Goal: Task Accomplishment & Management: Use online tool/utility

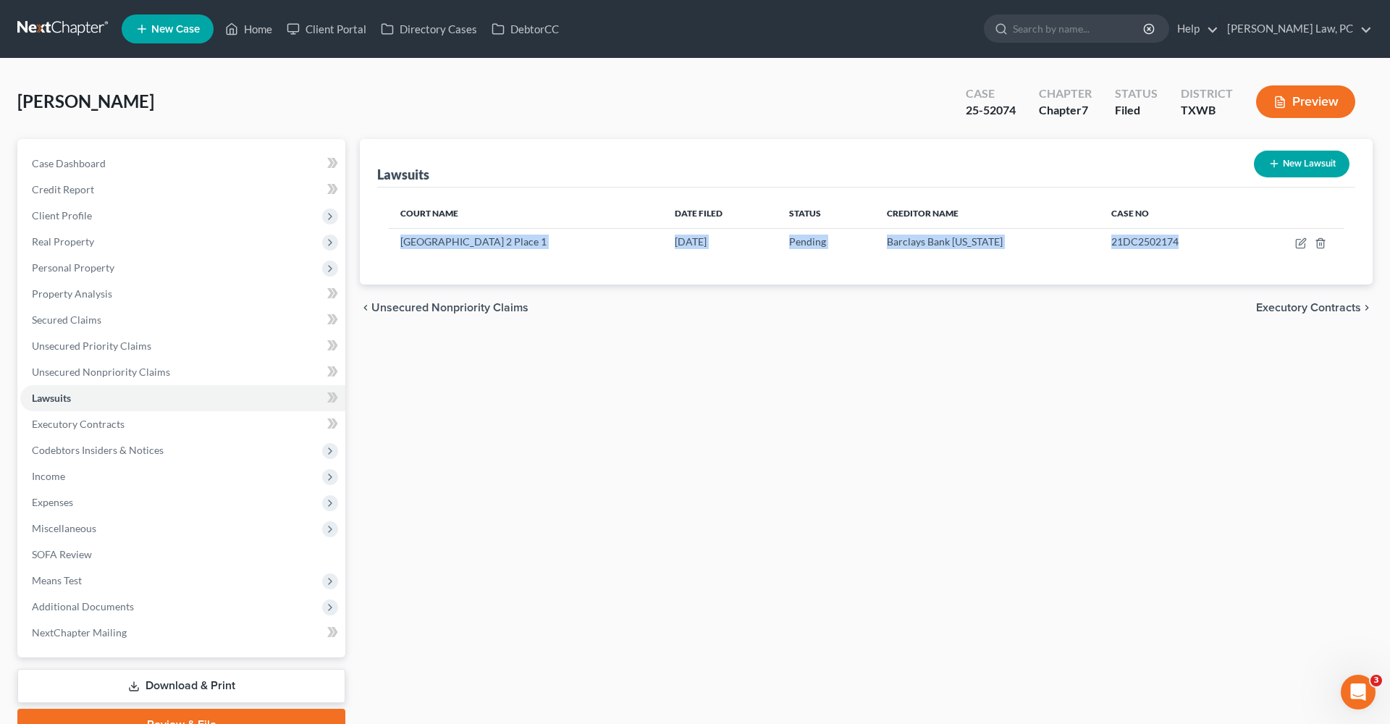
click at [72, 29] on link at bounding box center [63, 29] width 93 height 26
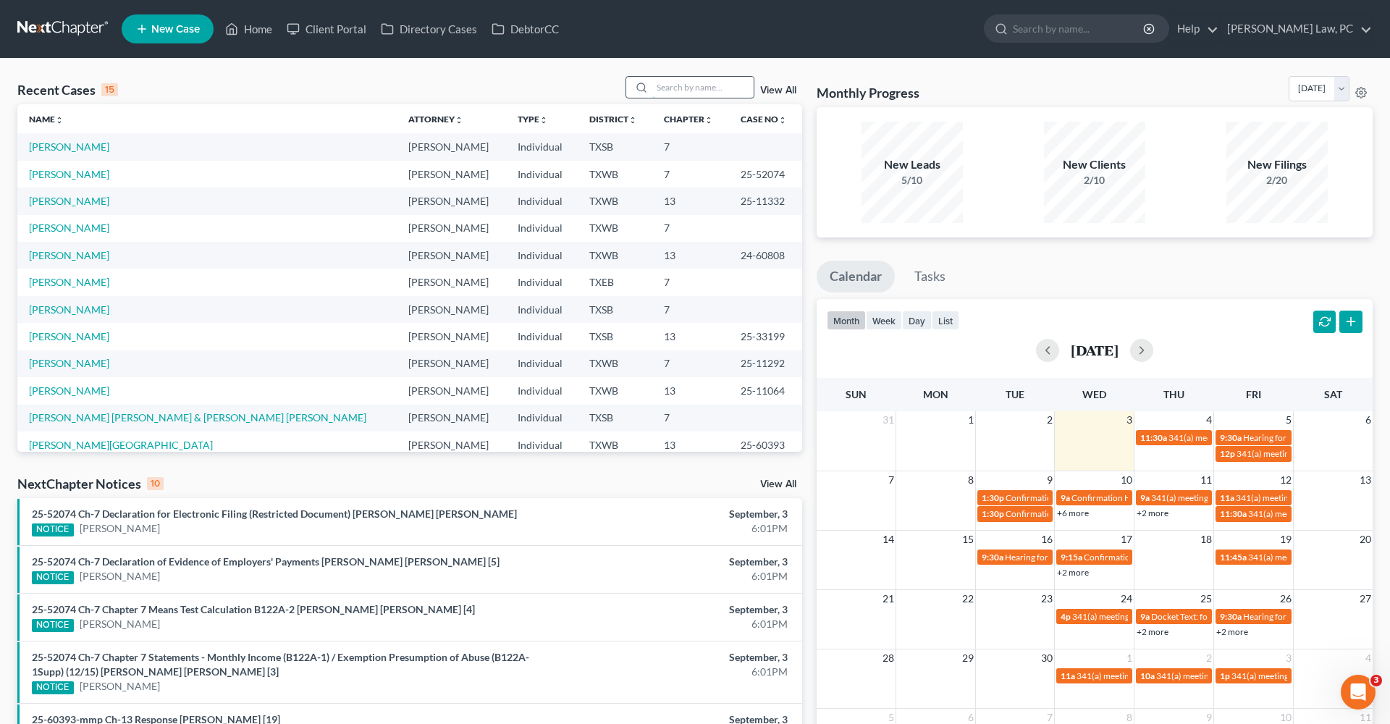
click at [704, 93] on input "search" at bounding box center [702, 87] width 101 height 21
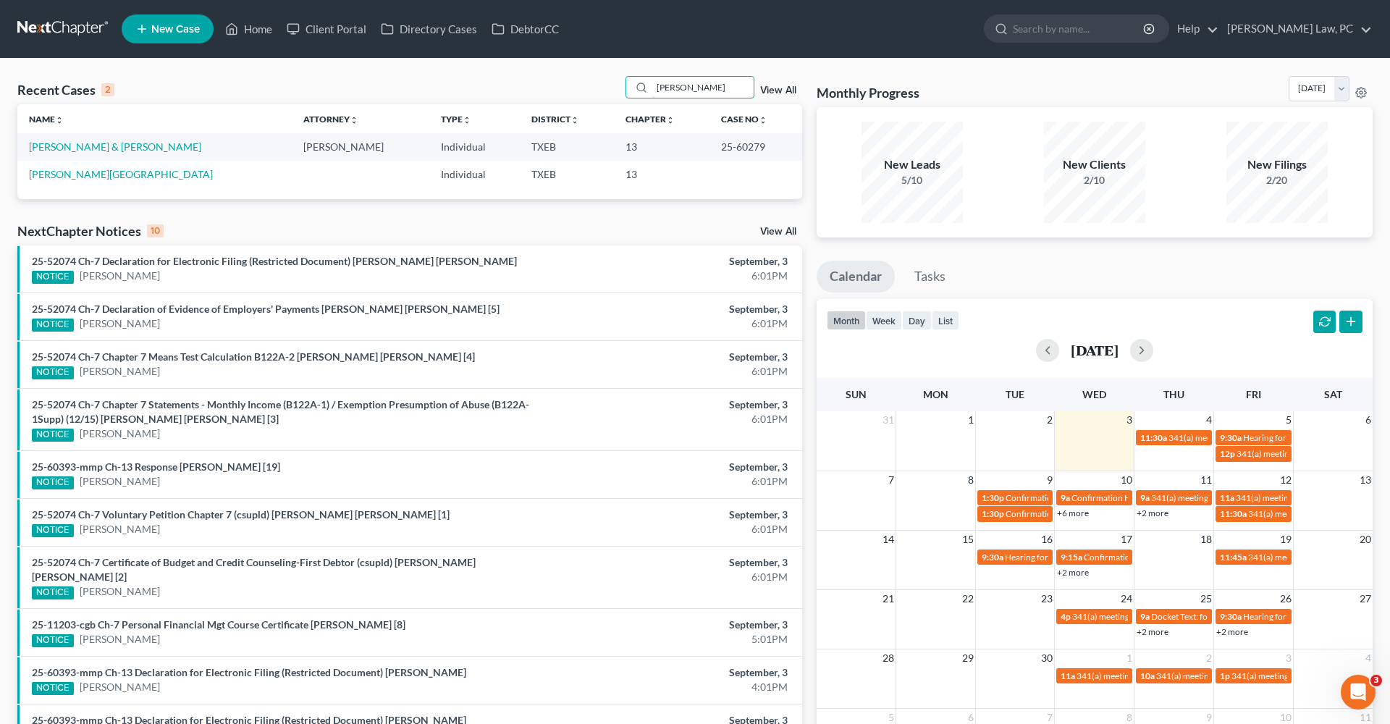
type input "[PERSON_NAME]"
drag, startPoint x: 635, startPoint y: 102, endPoint x: 95, endPoint y: 143, distance: 541.7
click at [95, 143] on link "[PERSON_NAME] & [PERSON_NAME]" at bounding box center [115, 146] width 172 height 12
click at [67, 146] on link "[PERSON_NAME] & [PERSON_NAME]" at bounding box center [115, 146] width 172 height 12
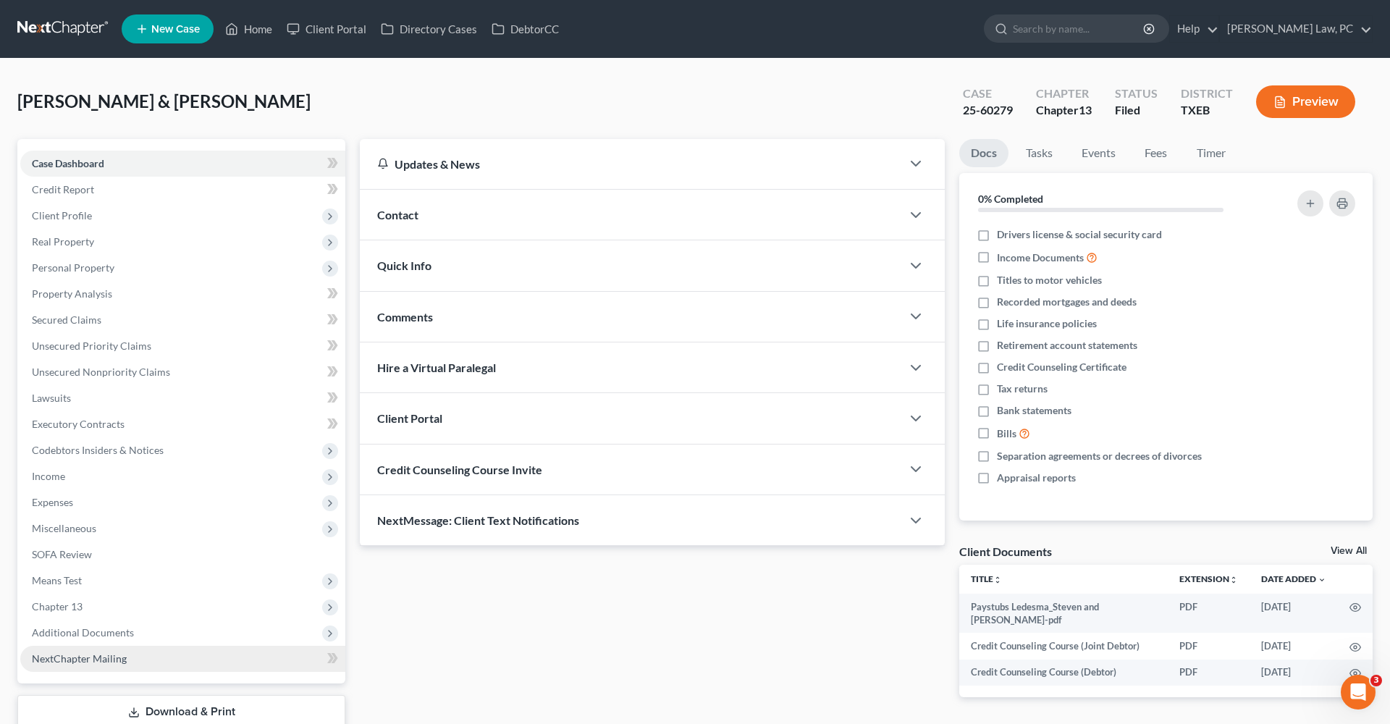
click at [75, 659] on span "NextChapter Mailing" at bounding box center [79, 658] width 95 height 12
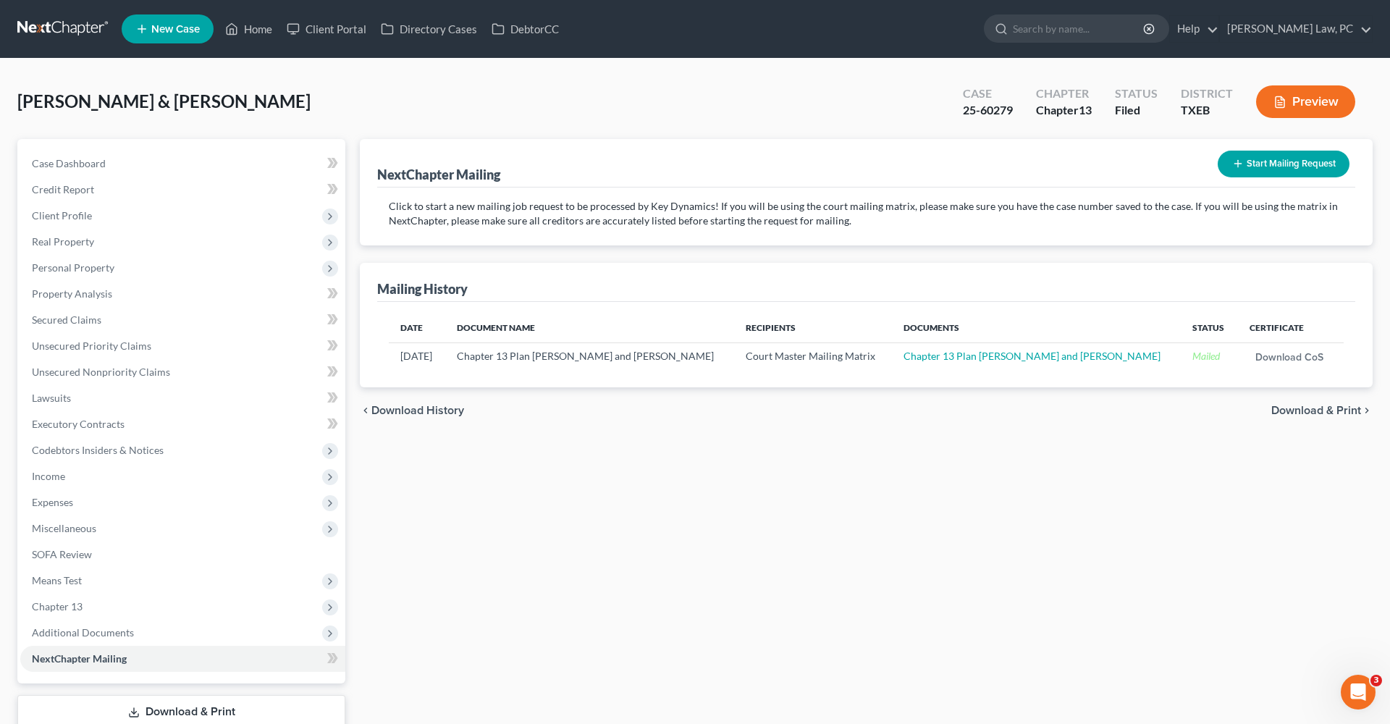
click at [1256, 159] on button "Start Mailing Request" at bounding box center [1284, 164] width 132 height 27
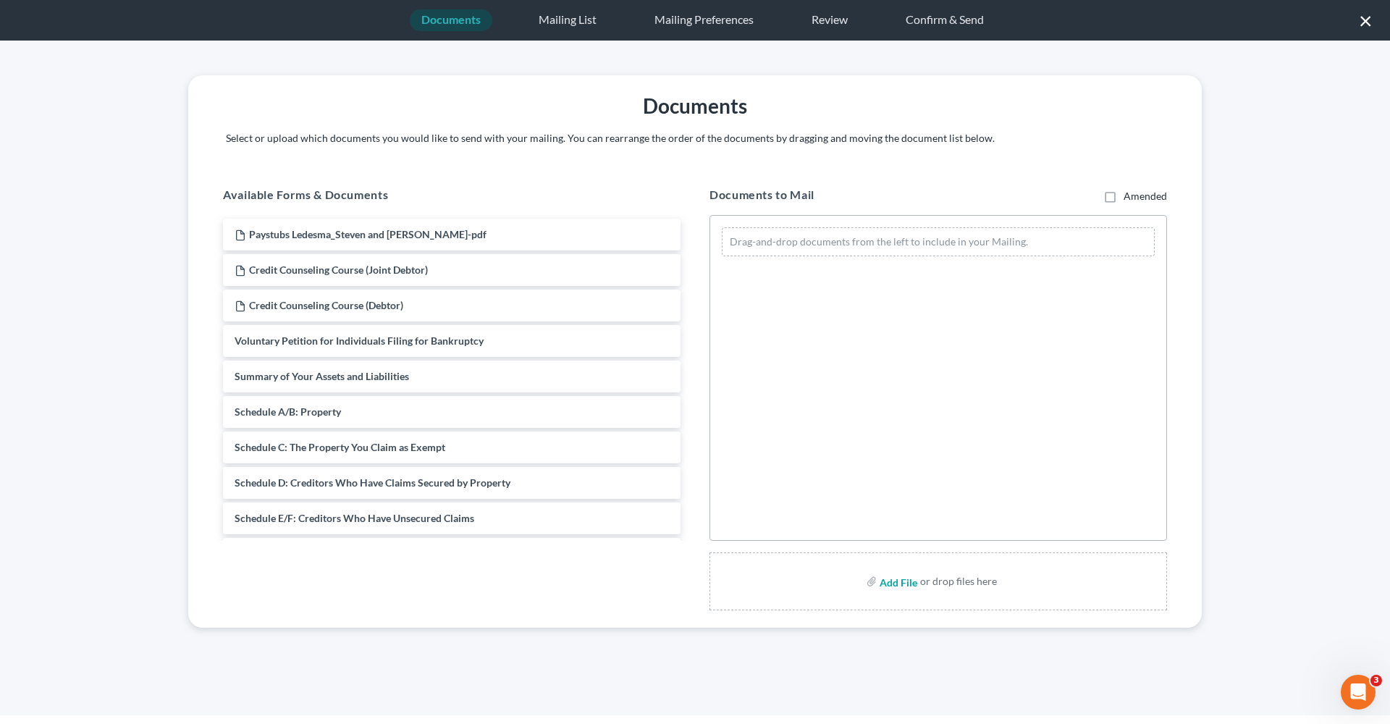
click at [887, 584] on input "file" at bounding box center [897, 581] width 35 height 26
type input "C:\fakepath\First Amended Chapter 13 Plan ledesma_Steven and [PERSON_NAME].pdf"
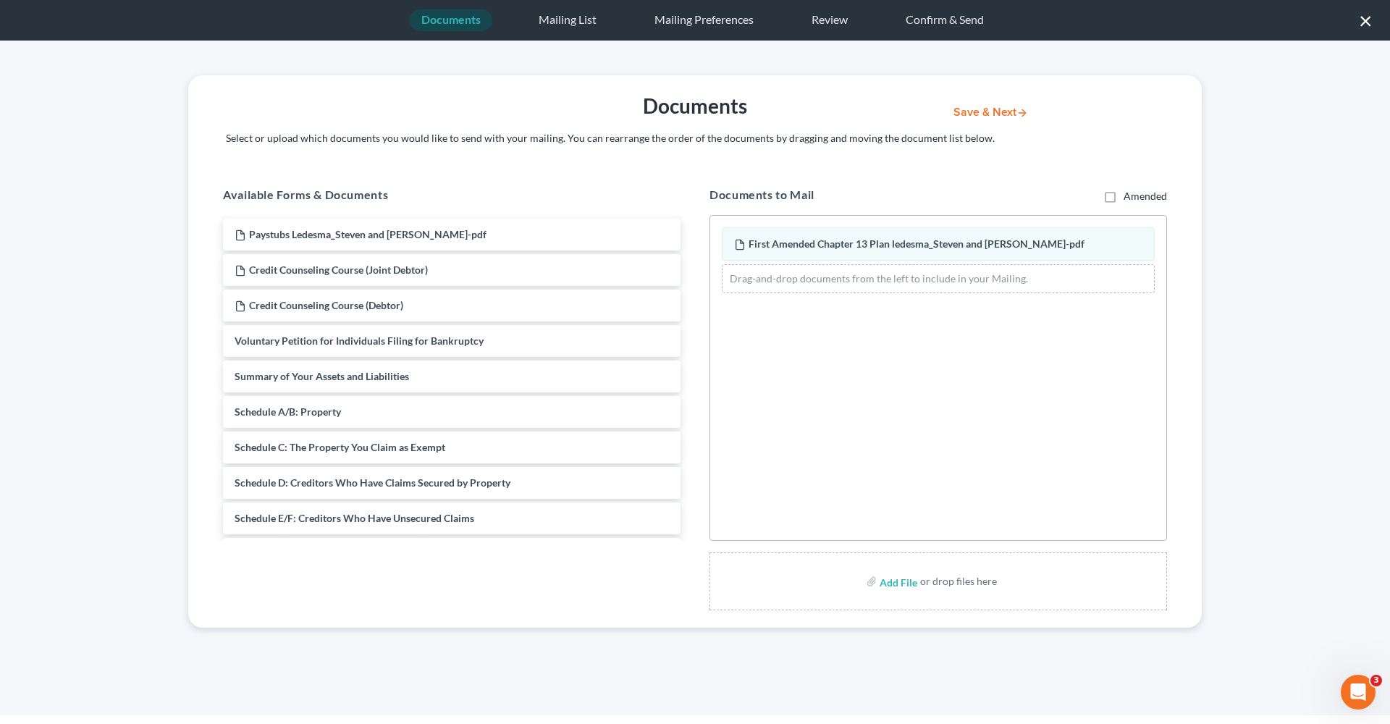
click at [988, 111] on button "Save & Next" at bounding box center [991, 112] width 98 height 12
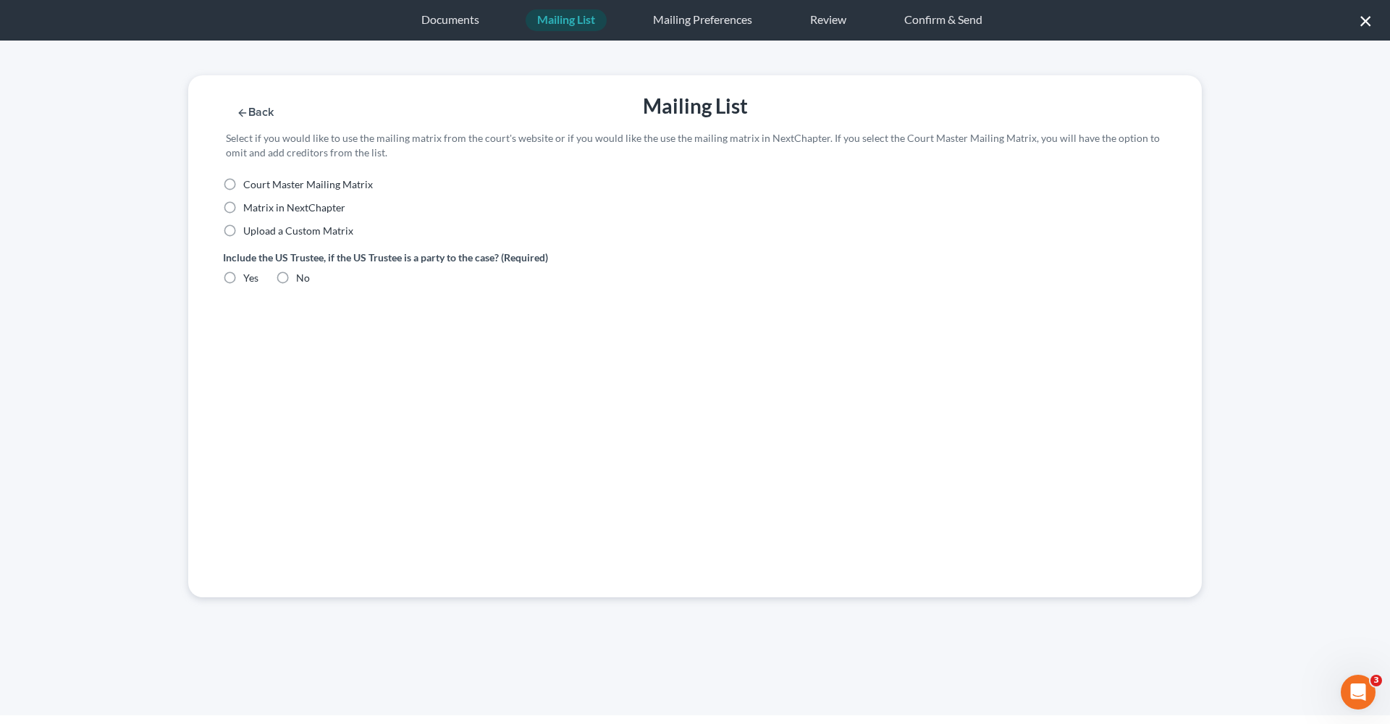
click at [278, 188] on span "Court Master Mailing Matrix" at bounding box center [308, 184] width 130 height 12
click at [258, 187] on input "Court Master Mailing Matrix" at bounding box center [253, 181] width 9 height 9
radio input "true"
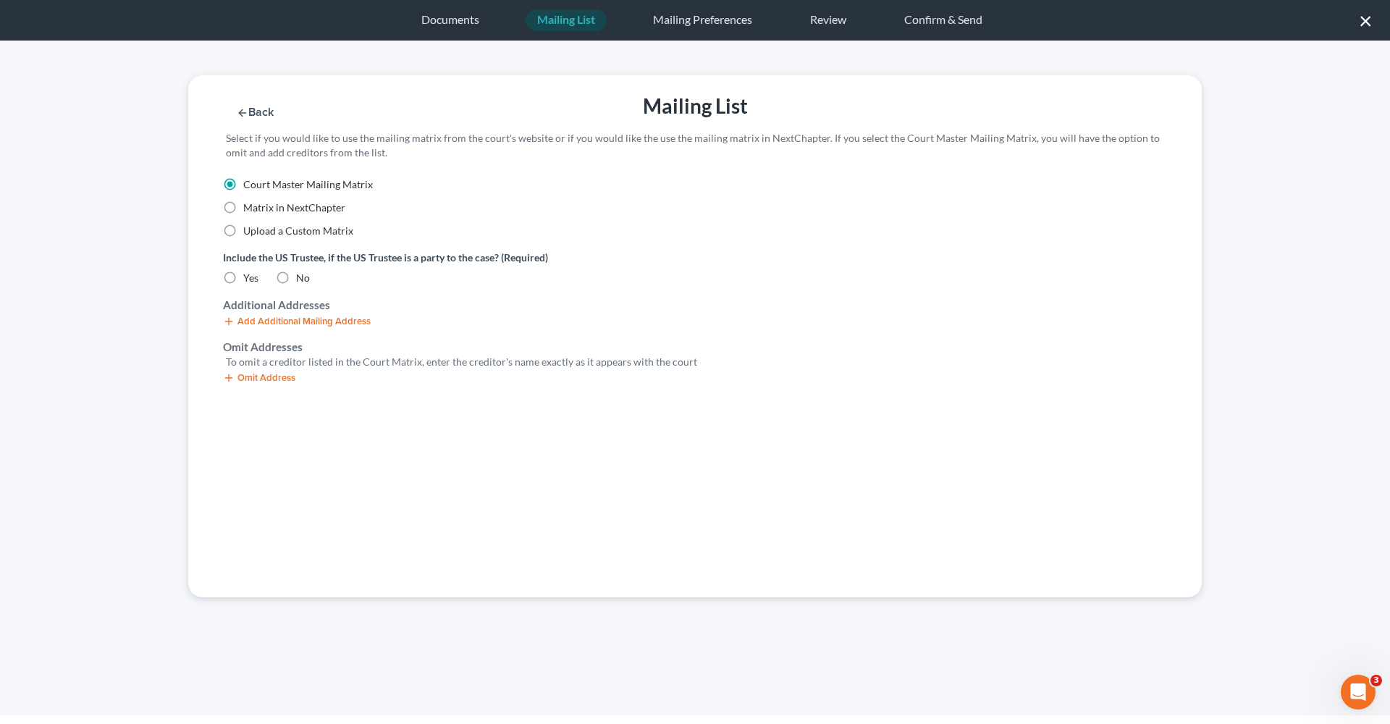
click at [264, 320] on button "Add Additional Mailing Address" at bounding box center [297, 322] width 148 height 12
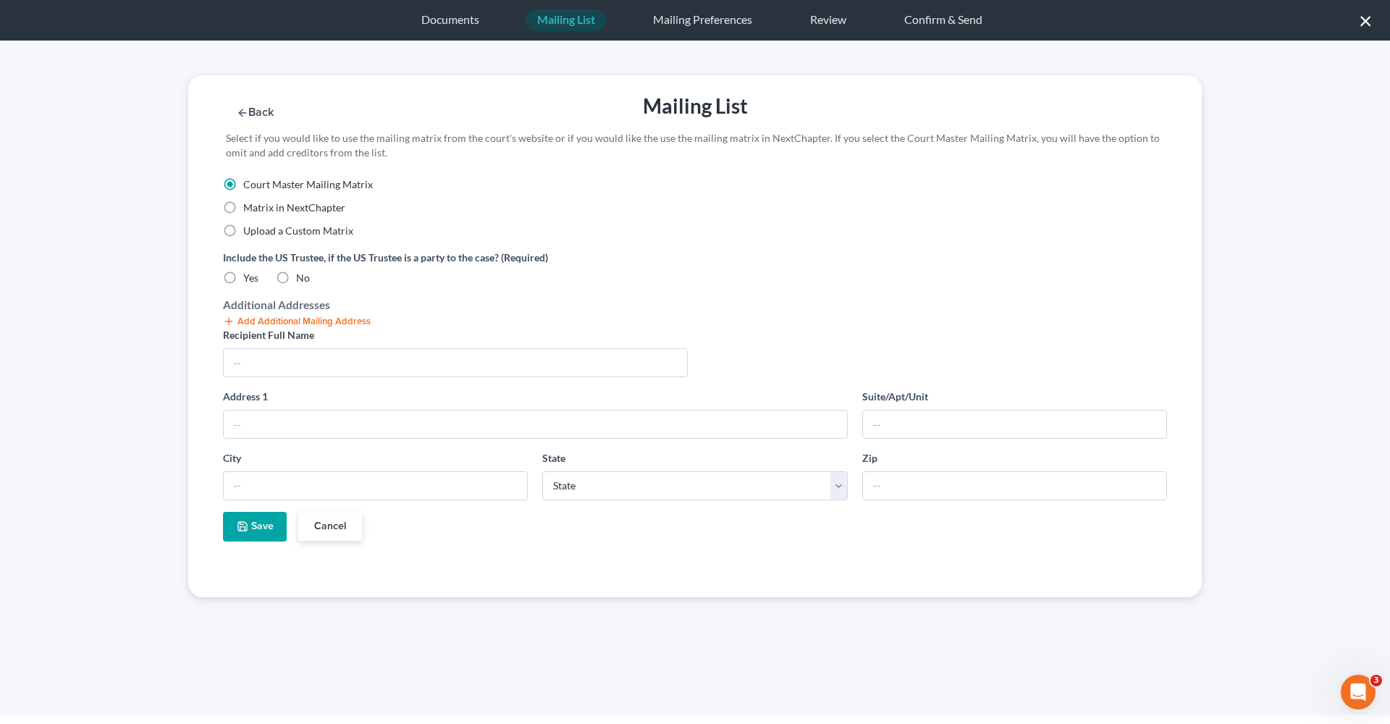
click at [296, 279] on label "No" at bounding box center [303, 278] width 14 height 14
click at [302, 279] on input "No" at bounding box center [306, 275] width 9 height 9
radio input "true"
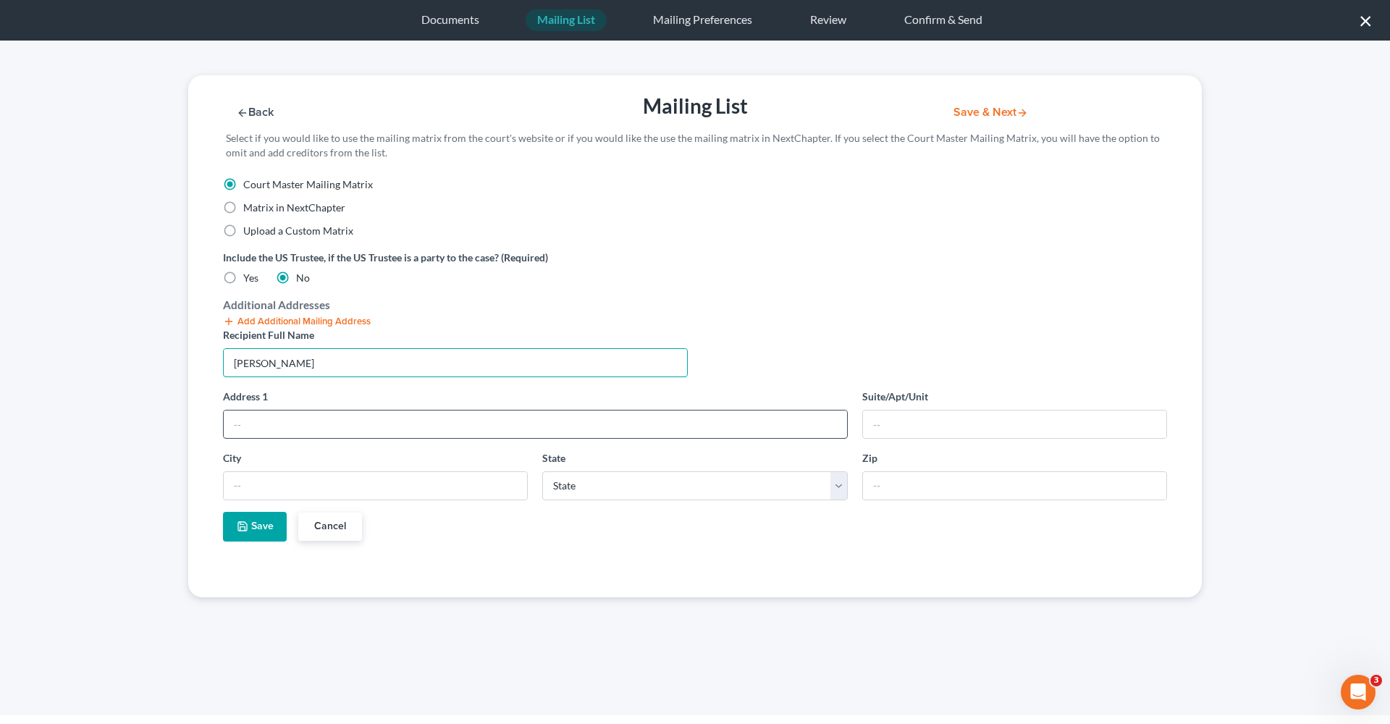
type input "[PERSON_NAME]"
type input "[STREET_ADDRESS]"
click at [889, 432] on input "text" at bounding box center [1014, 425] width 303 height 28
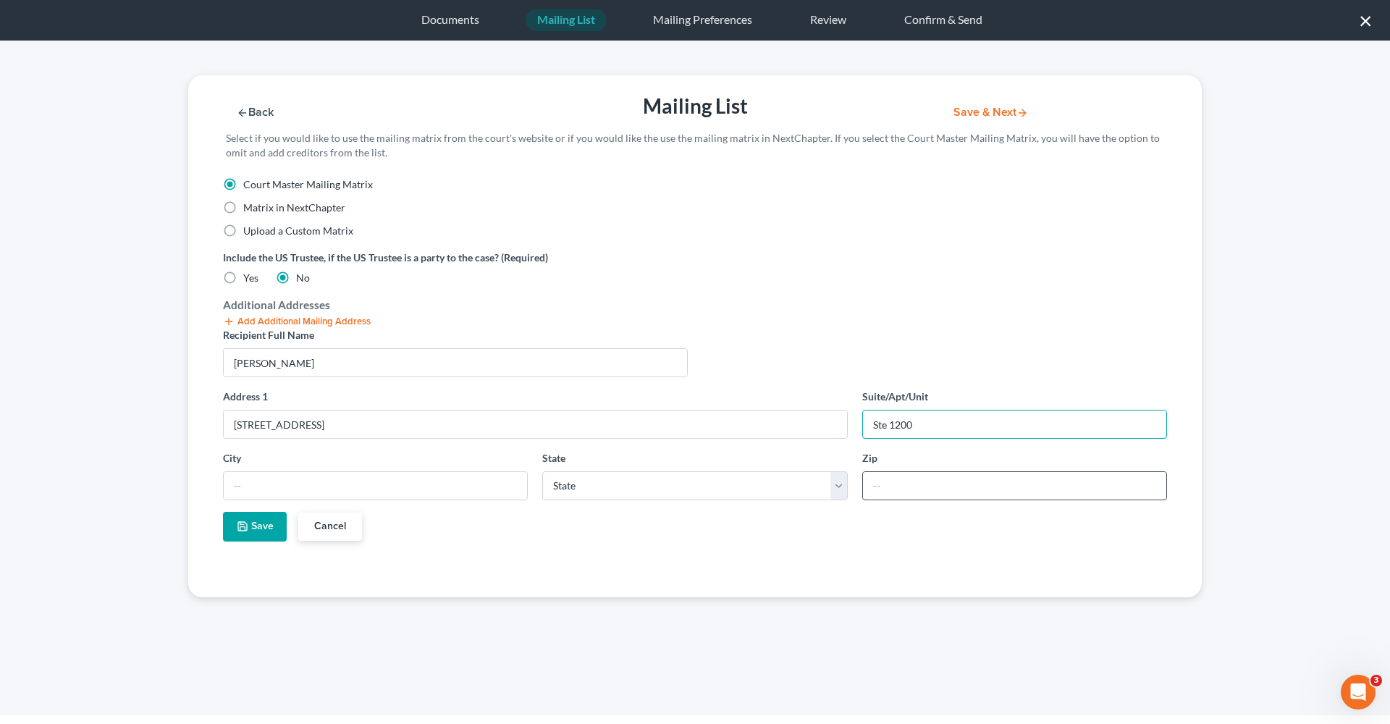
type input "Ste 1200"
type input "75702"
click at [813, 535] on div "Recipient Full Name [PERSON_NAME] Address [STREET_ADDRESS][GEOGRAPHIC_DATA][US_…" at bounding box center [695, 440] width 959 height 226
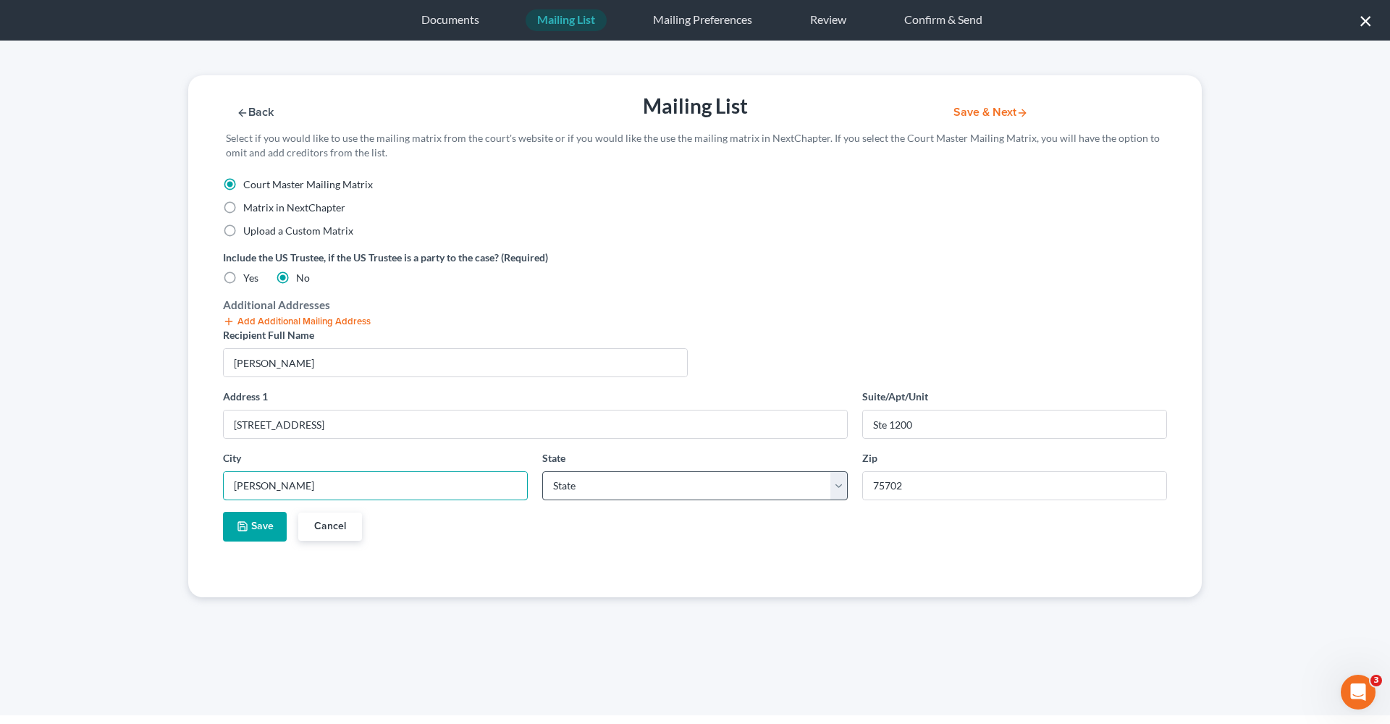
type input "[PERSON_NAME]"
select select "45"
click at [258, 526] on button "Save" at bounding box center [255, 527] width 64 height 30
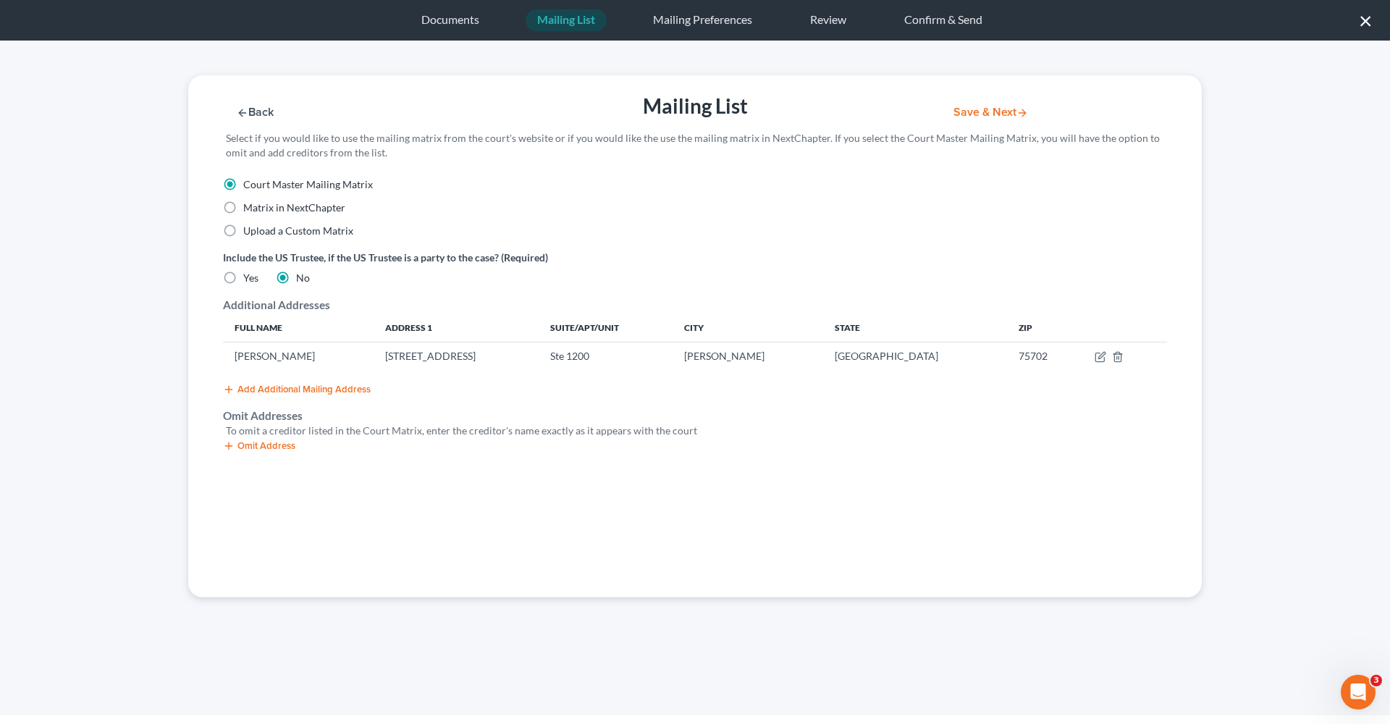
click at [268, 444] on button "Omit Address" at bounding box center [259, 446] width 72 height 12
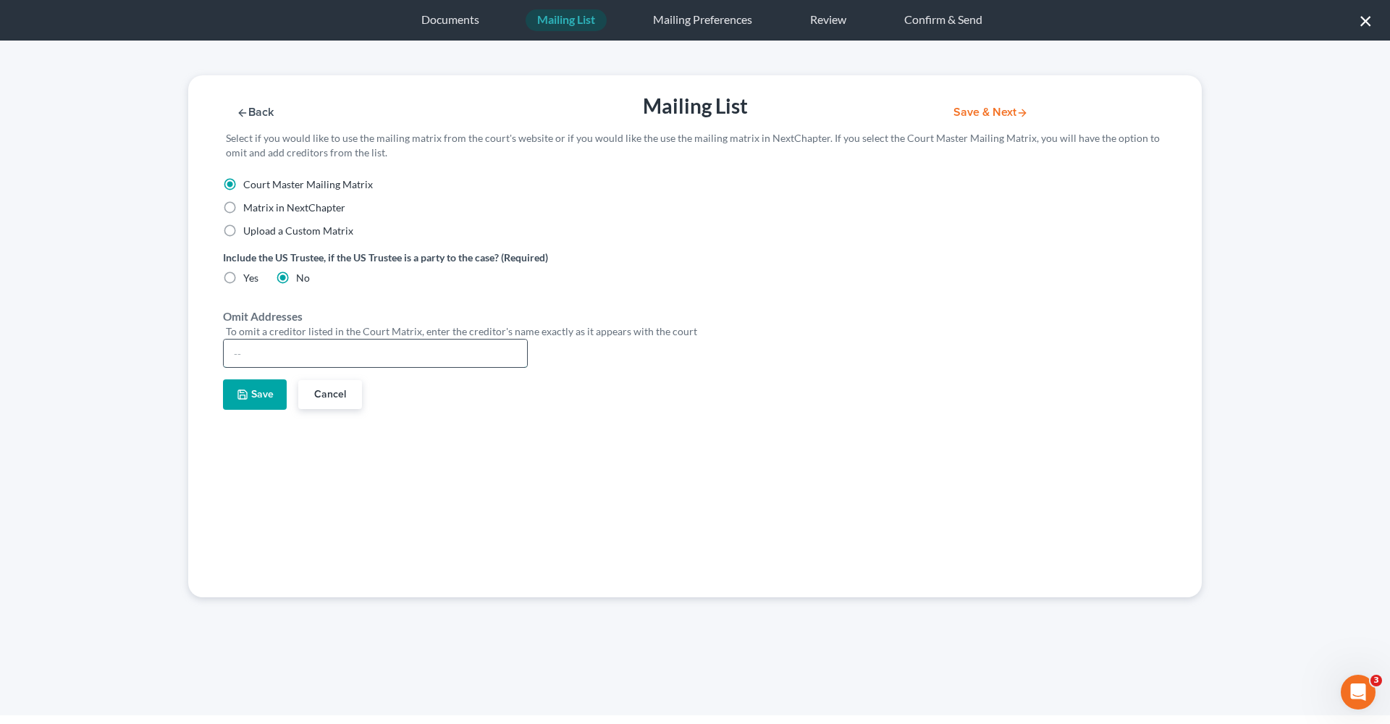
click at [266, 348] on input "text" at bounding box center [375, 354] width 303 height 28
type input "[PERSON_NAME]"
click at [246, 395] on icon "button" at bounding box center [242, 394] width 9 height 9
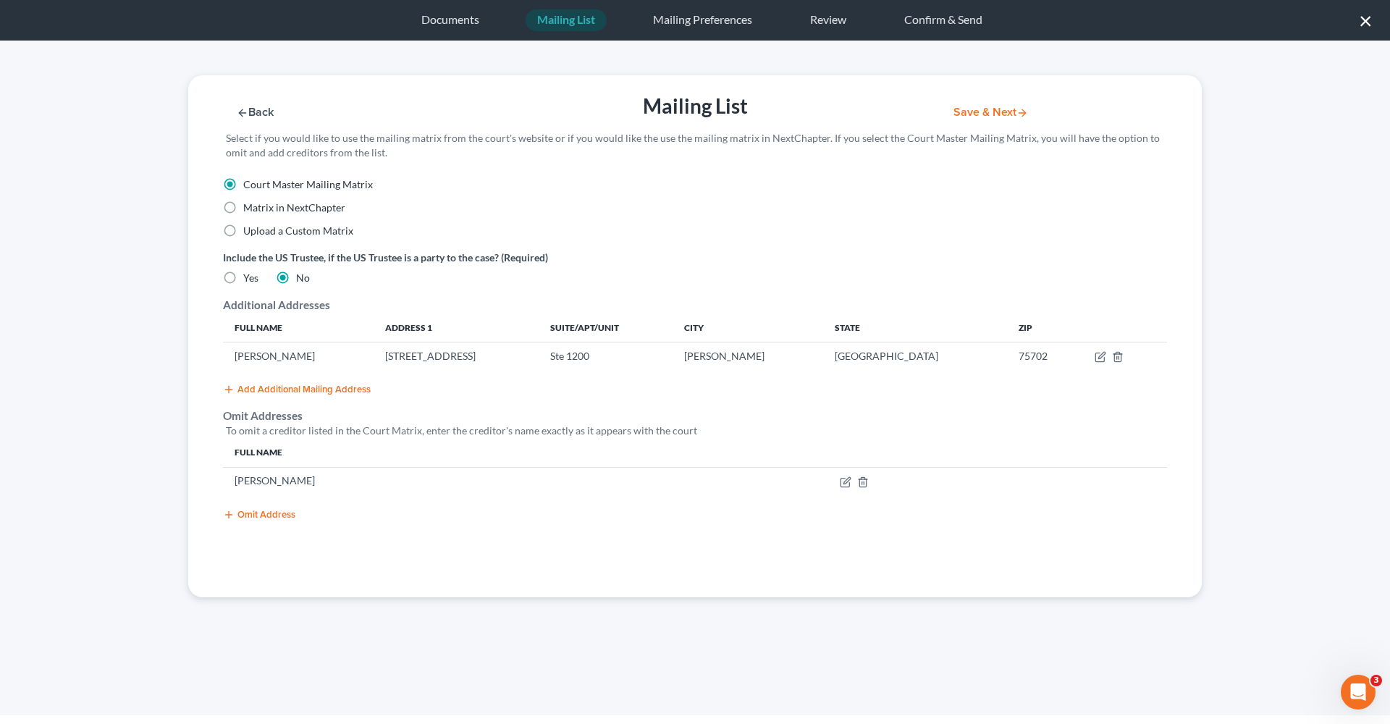
click at [991, 114] on button "Save & Next" at bounding box center [991, 112] width 98 height 12
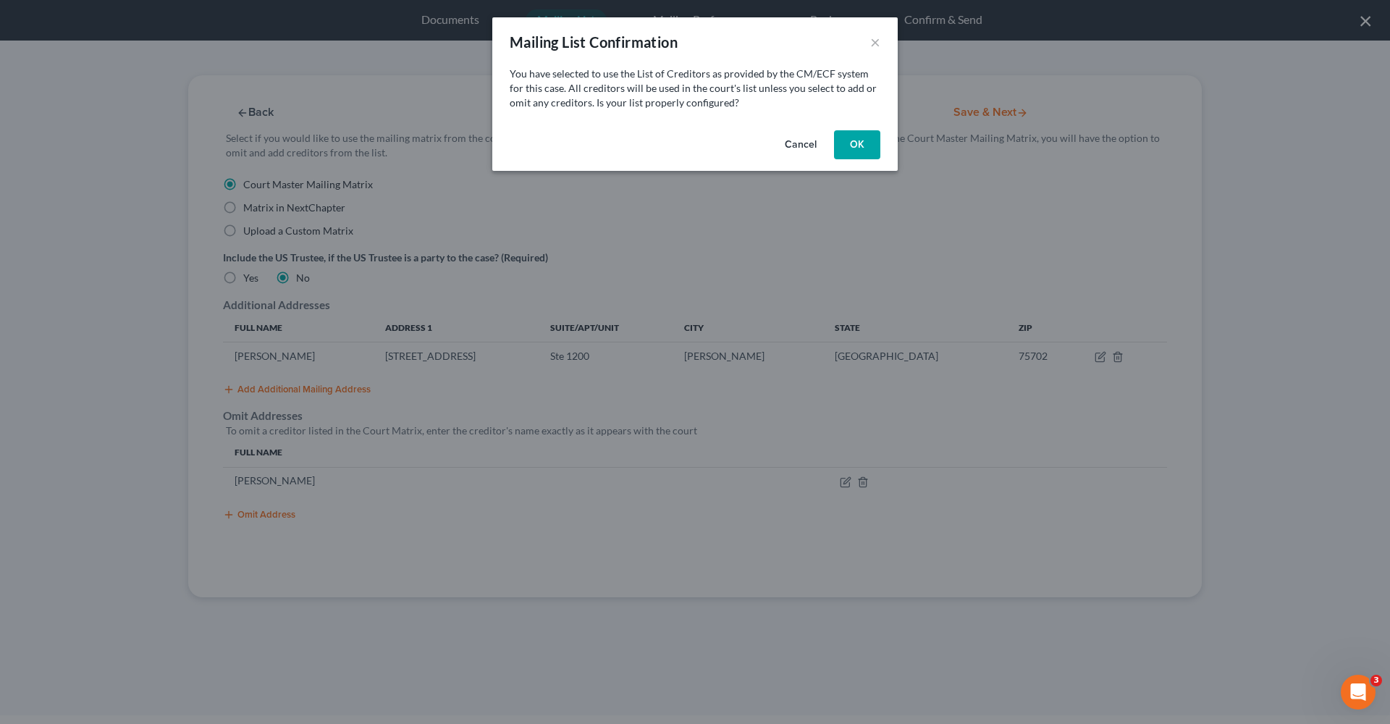
click at [857, 151] on button "OK" at bounding box center [857, 144] width 46 height 29
select select "45"
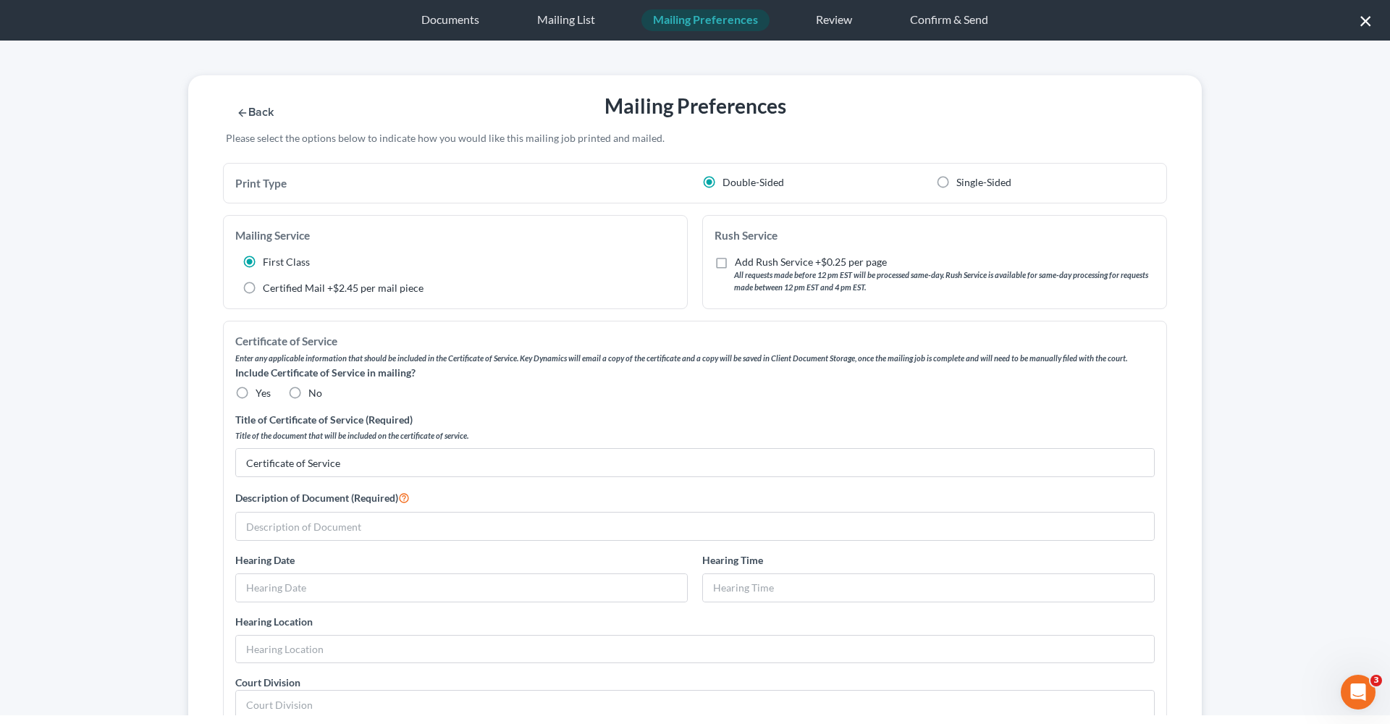
click at [258, 394] on span "Yes" at bounding box center [263, 393] width 15 height 12
click at [261, 394] on input "Yes" at bounding box center [265, 390] width 9 height 9
radio input "true"
click at [329, 518] on input "text" at bounding box center [695, 527] width 918 height 28
type input "F"
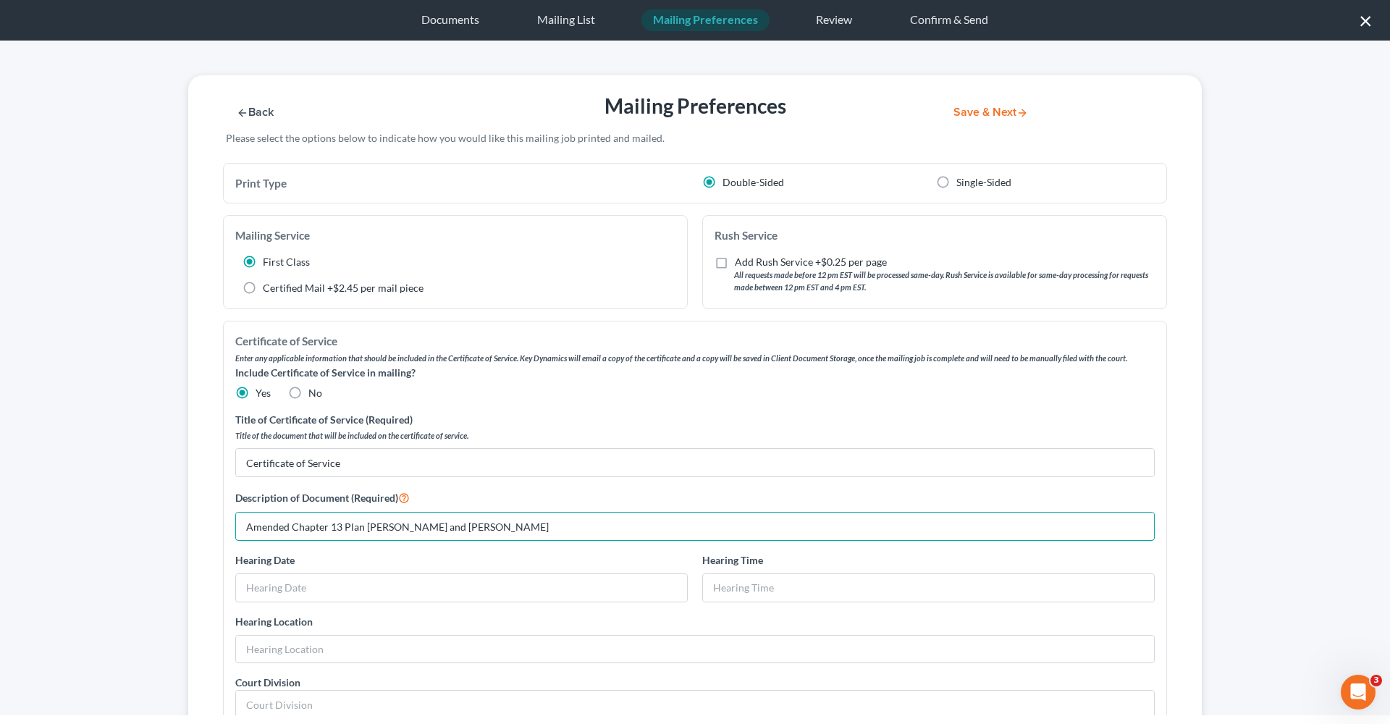
drag, startPoint x: 515, startPoint y: 531, endPoint x: 219, endPoint y: 510, distance: 297.5
type input "Amended Chapter 13 Plan [PERSON_NAME] and [PERSON_NAME]"
click at [970, 114] on button "Save & Next" at bounding box center [991, 112] width 98 height 12
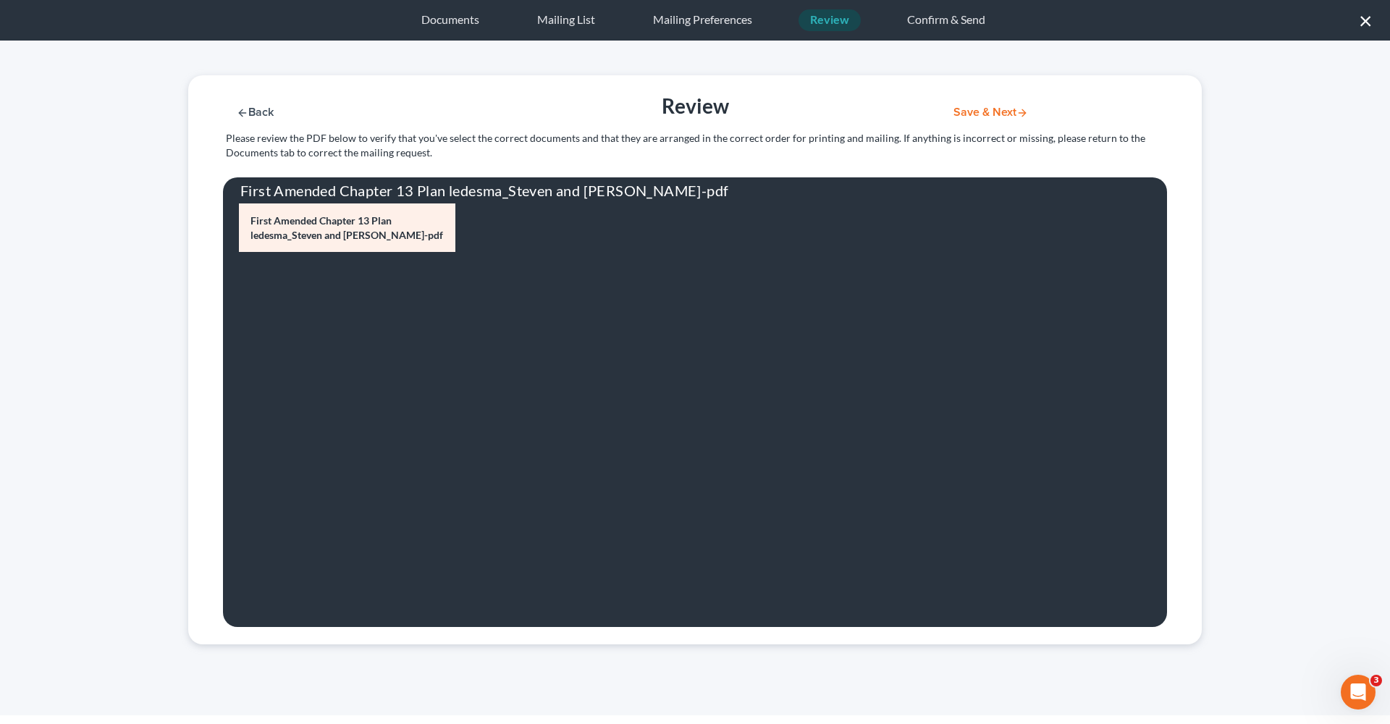
click at [988, 106] on button "Save & Next" at bounding box center [991, 112] width 98 height 12
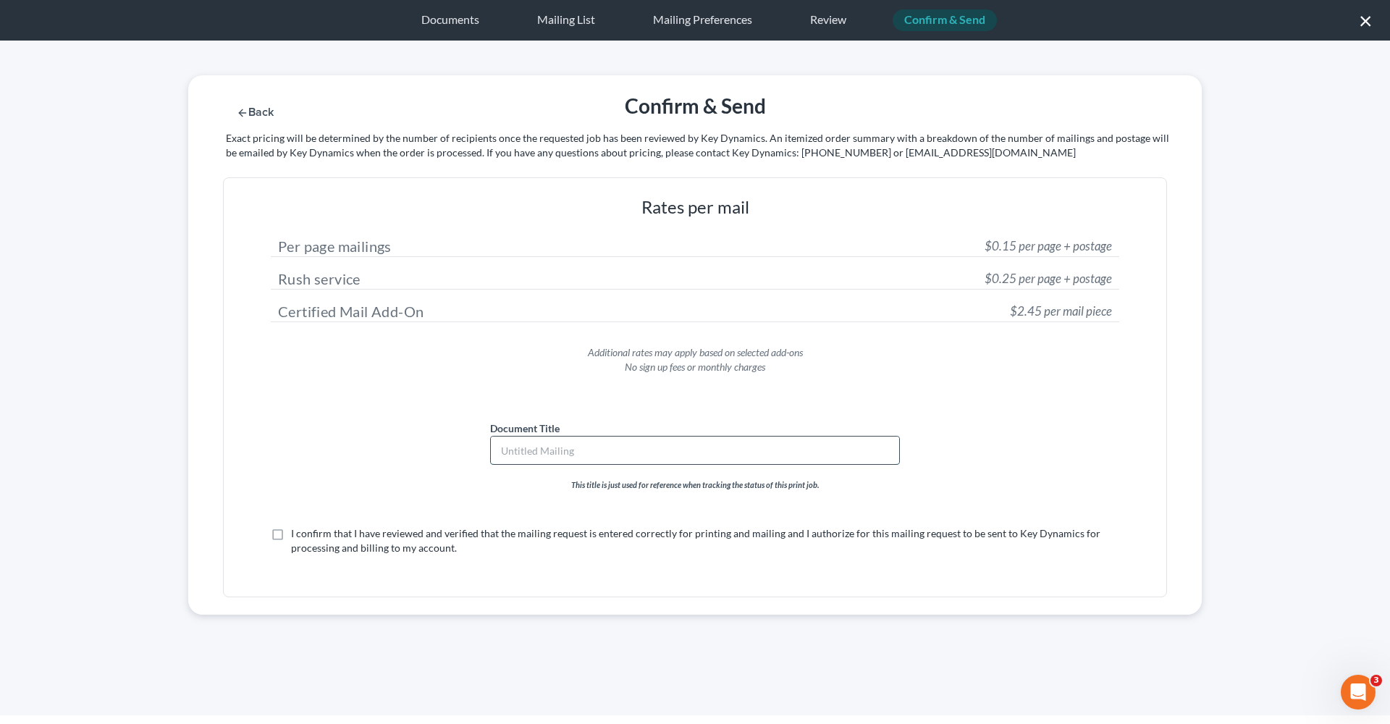
click at [560, 444] on input "text" at bounding box center [695, 451] width 408 height 28
paste input "Amended Chapter 13 Plan [PERSON_NAME] and [PERSON_NAME]"
type input "Amended Chapter 13 Plan [PERSON_NAME] and [PERSON_NAME]"
click at [291, 540] on label "I confirm that I have reviewed and verified that the mailing request is entered…" at bounding box center [705, 540] width 828 height 29
click at [297, 536] on input "I confirm that I have reviewed and verified that the mailing request is entered…" at bounding box center [301, 530] width 9 height 9
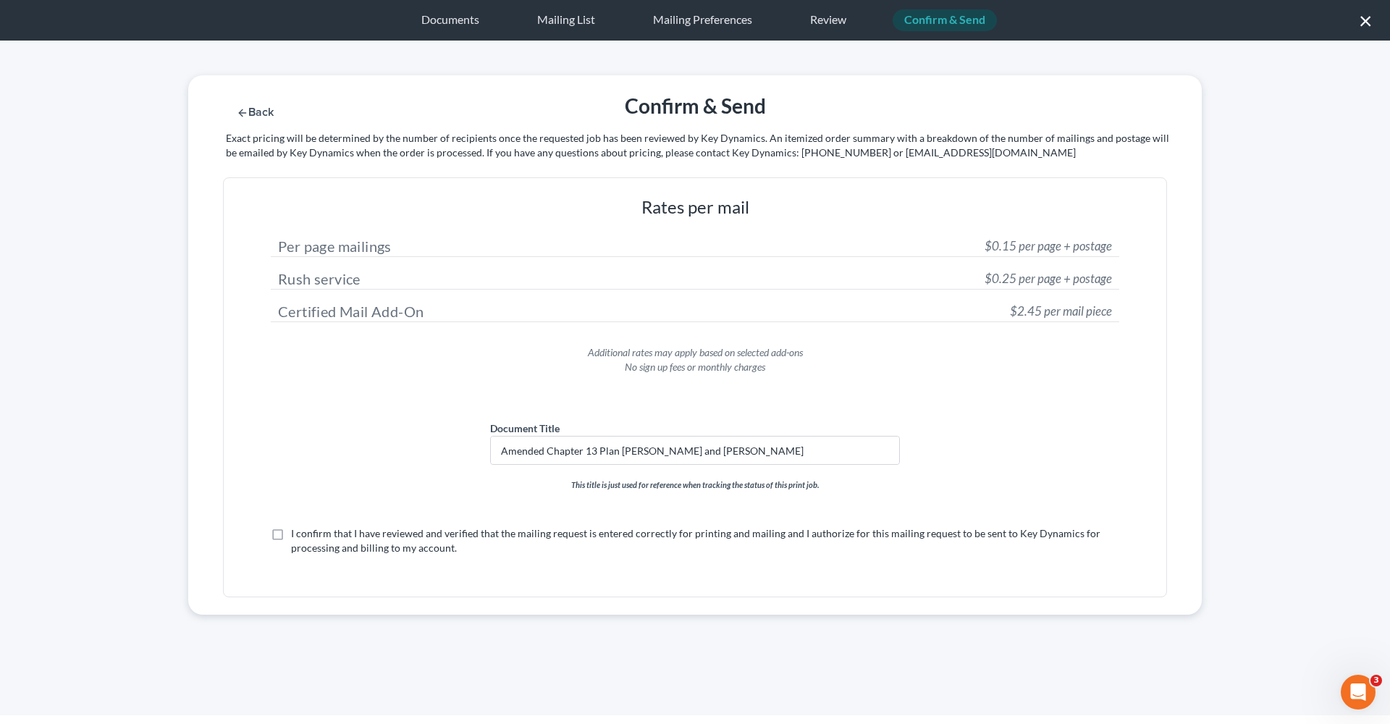
checkbox input "true"
click at [977, 112] on button "Submit for Mailing" at bounding box center [1009, 112] width 135 height 12
